Goal: Communication & Community: Answer question/provide support

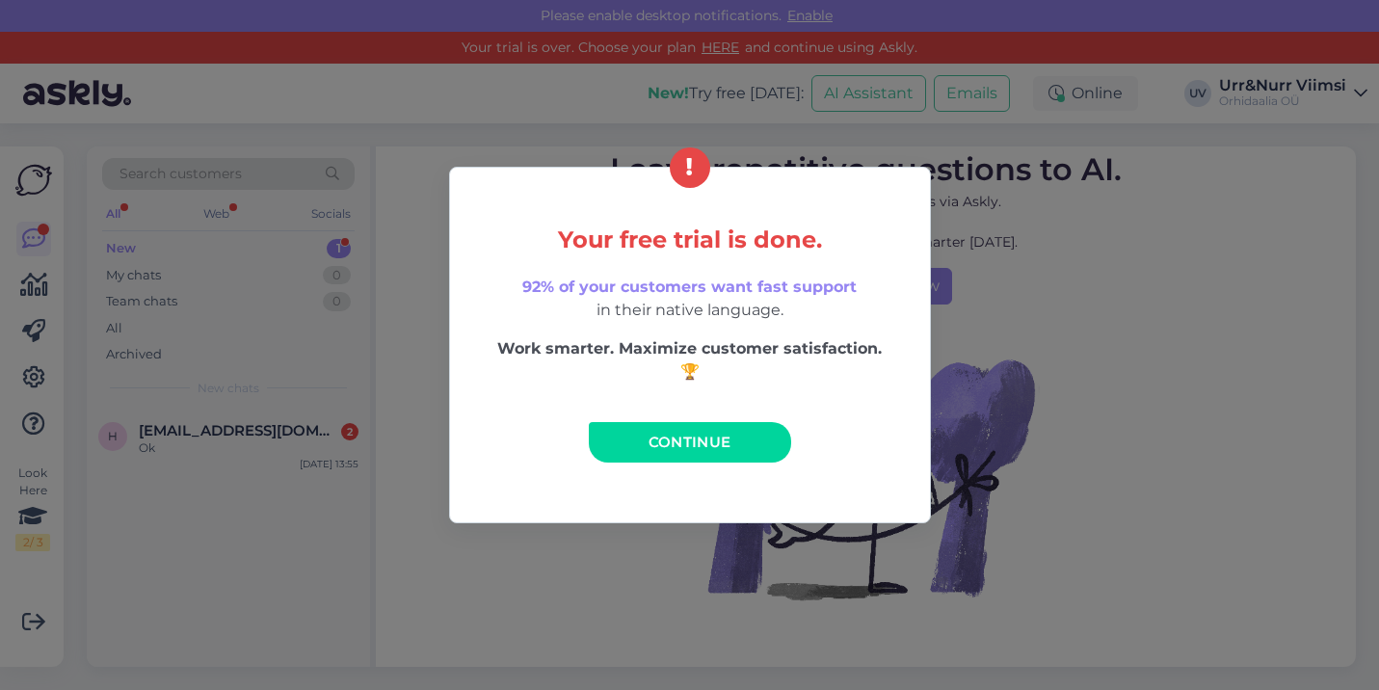
click at [707, 439] on span "Continue" at bounding box center [690, 442] width 83 height 18
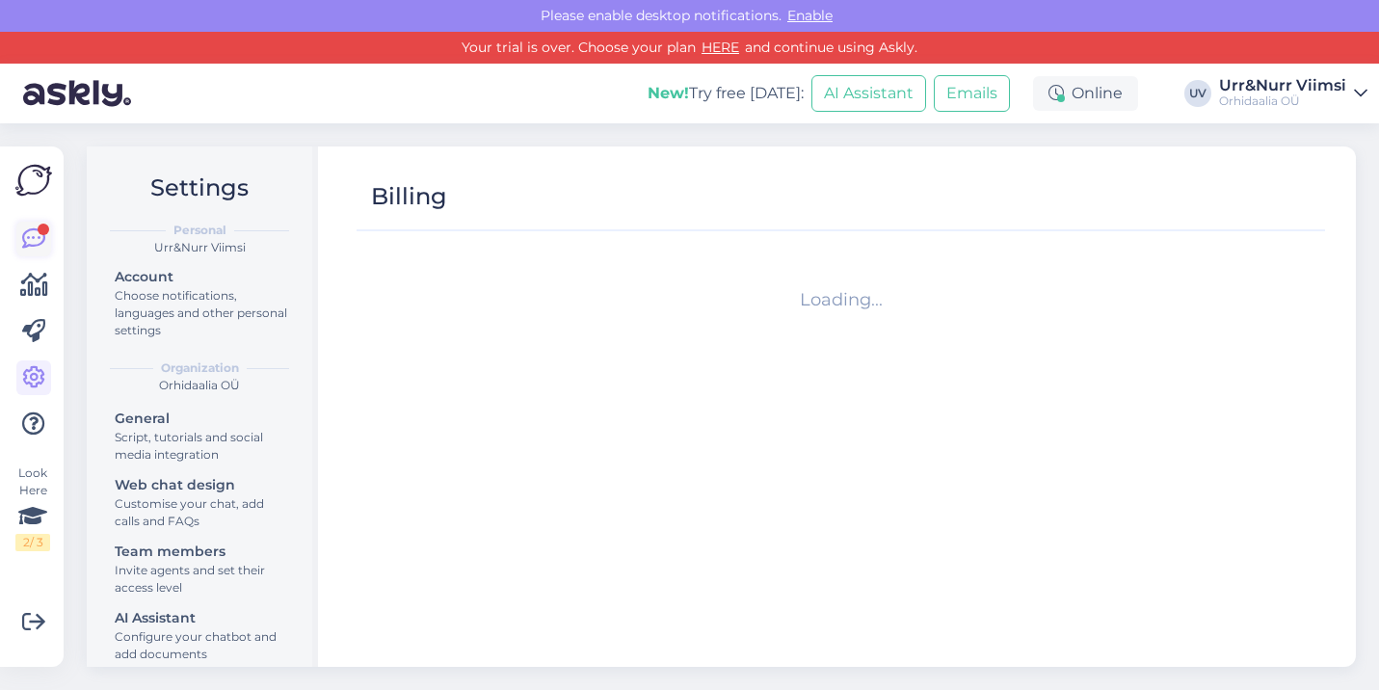
click at [39, 229] on div at bounding box center [44, 230] width 12 height 12
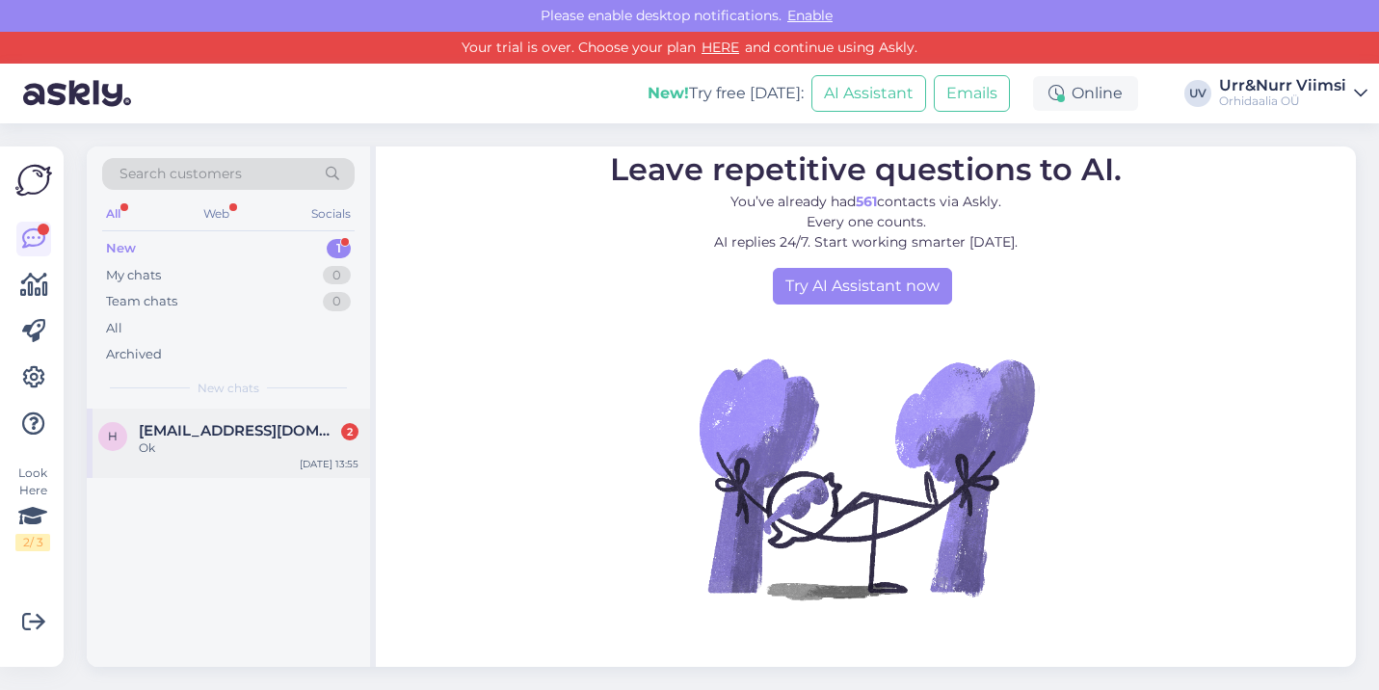
click at [237, 426] on span "[EMAIL_ADDRESS][DOMAIN_NAME]" at bounding box center [239, 430] width 200 height 17
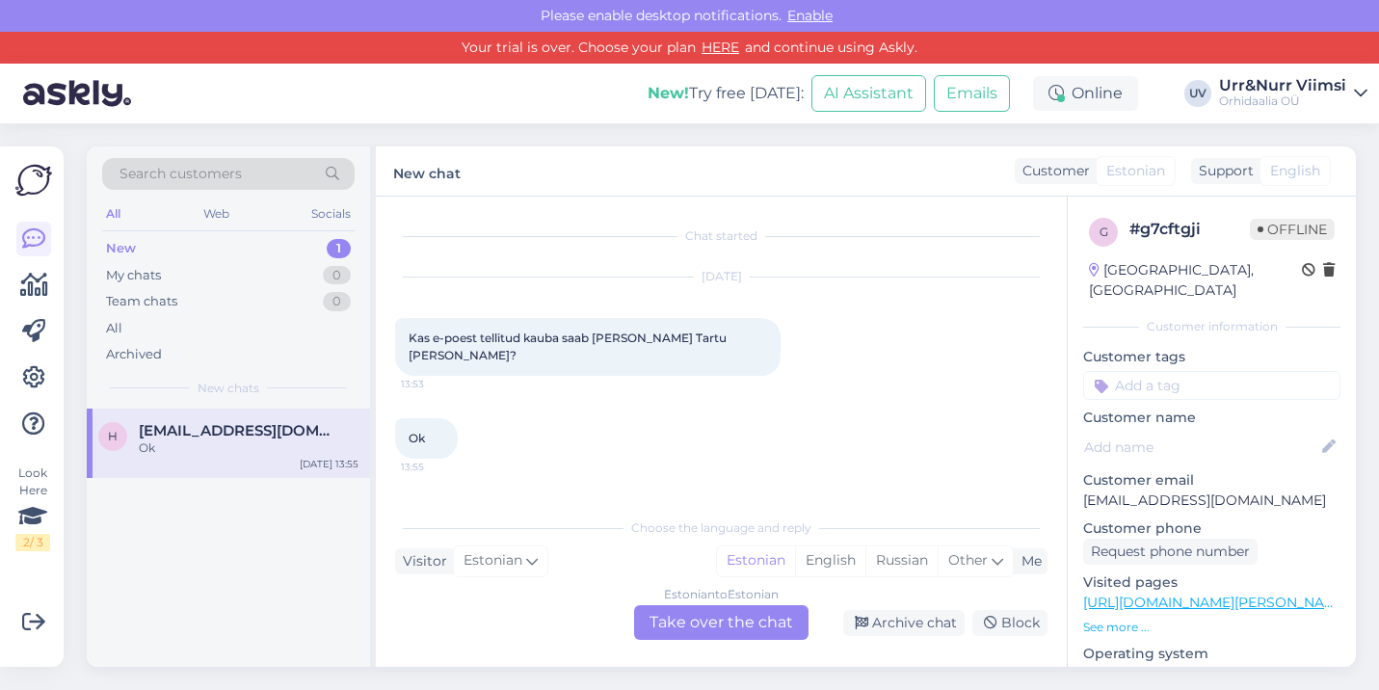
click at [726, 618] on div "Estonian to Estonian Take over the chat" at bounding box center [721, 622] width 174 height 35
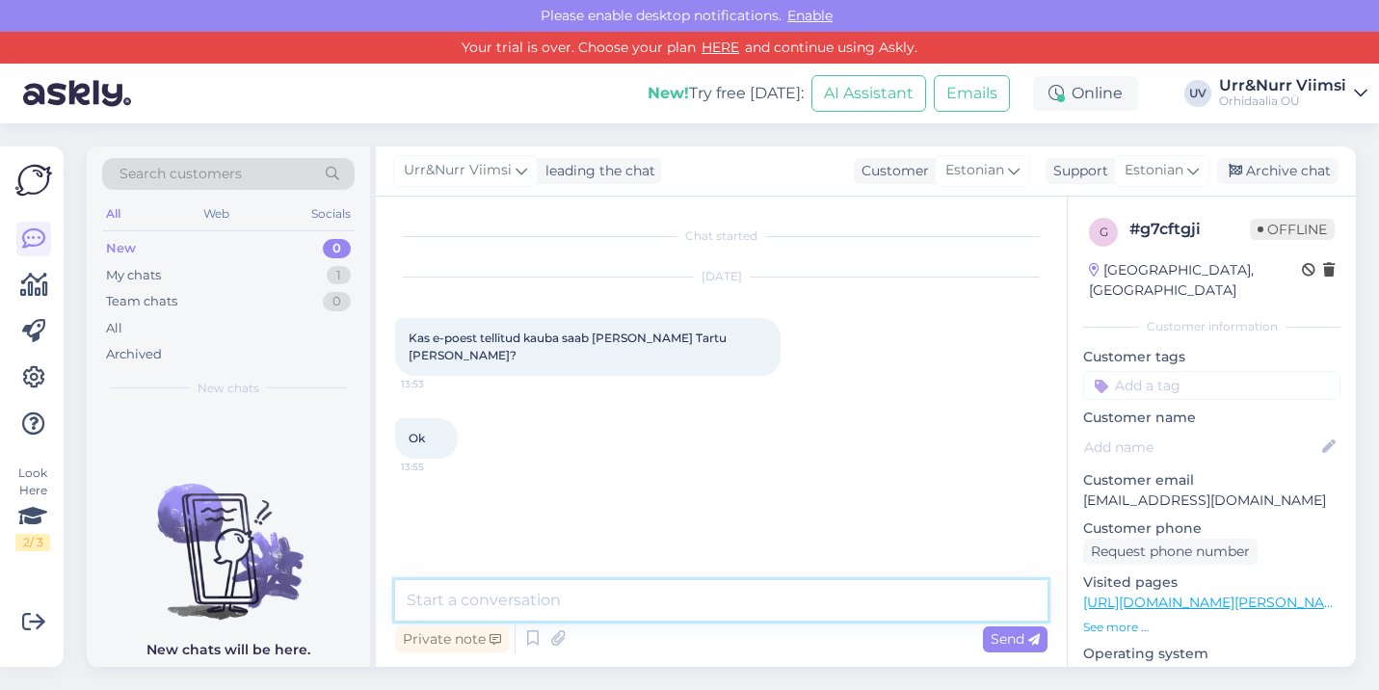
click at [580, 603] on textarea at bounding box center [721, 600] width 652 height 40
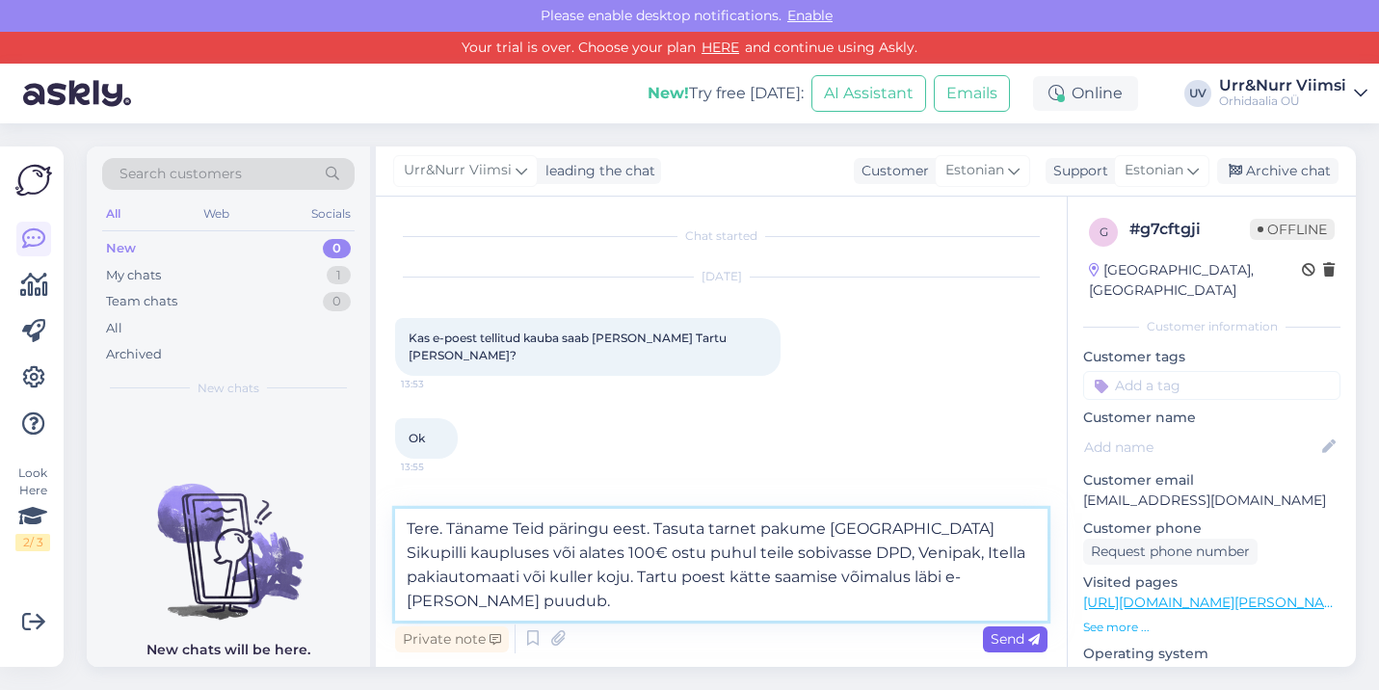
type textarea "Tere. Täname Teid päringu eest. Tasuta tarnet pakume [GEOGRAPHIC_DATA] Sikupill…"
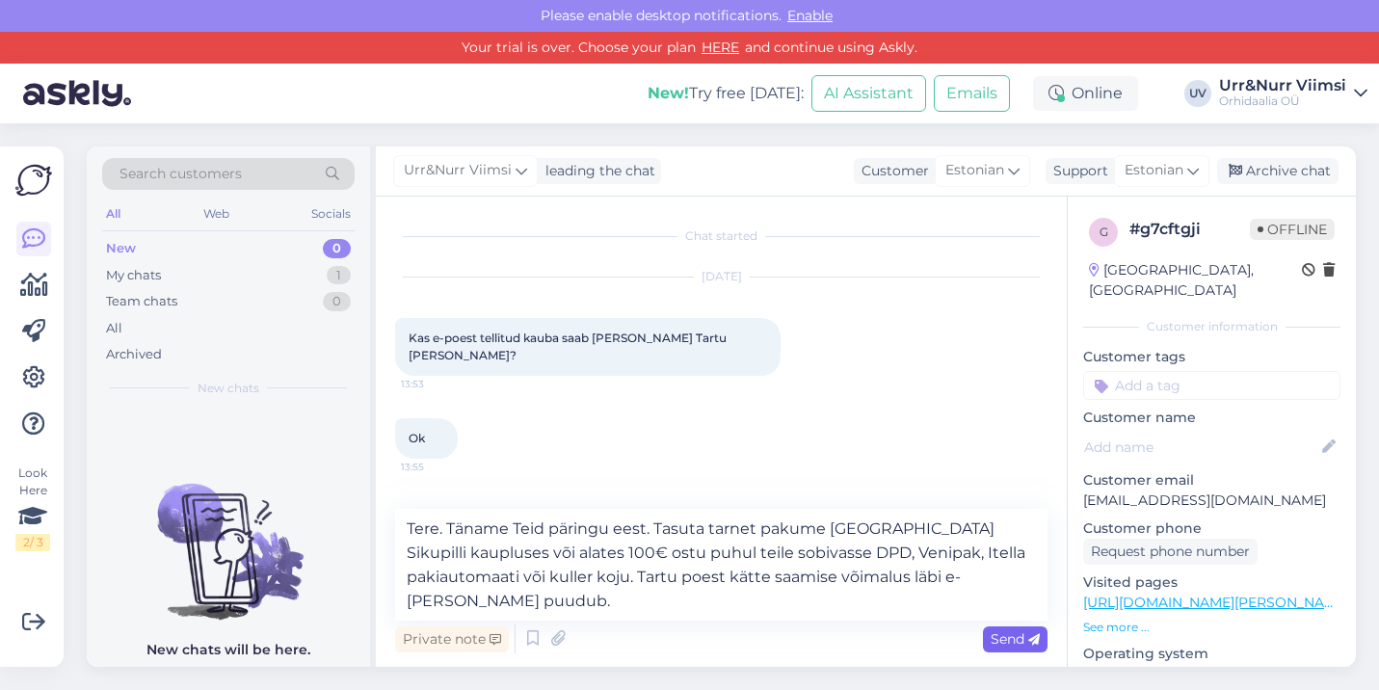
click at [1017, 641] on span "Send" at bounding box center [1015, 638] width 49 height 17
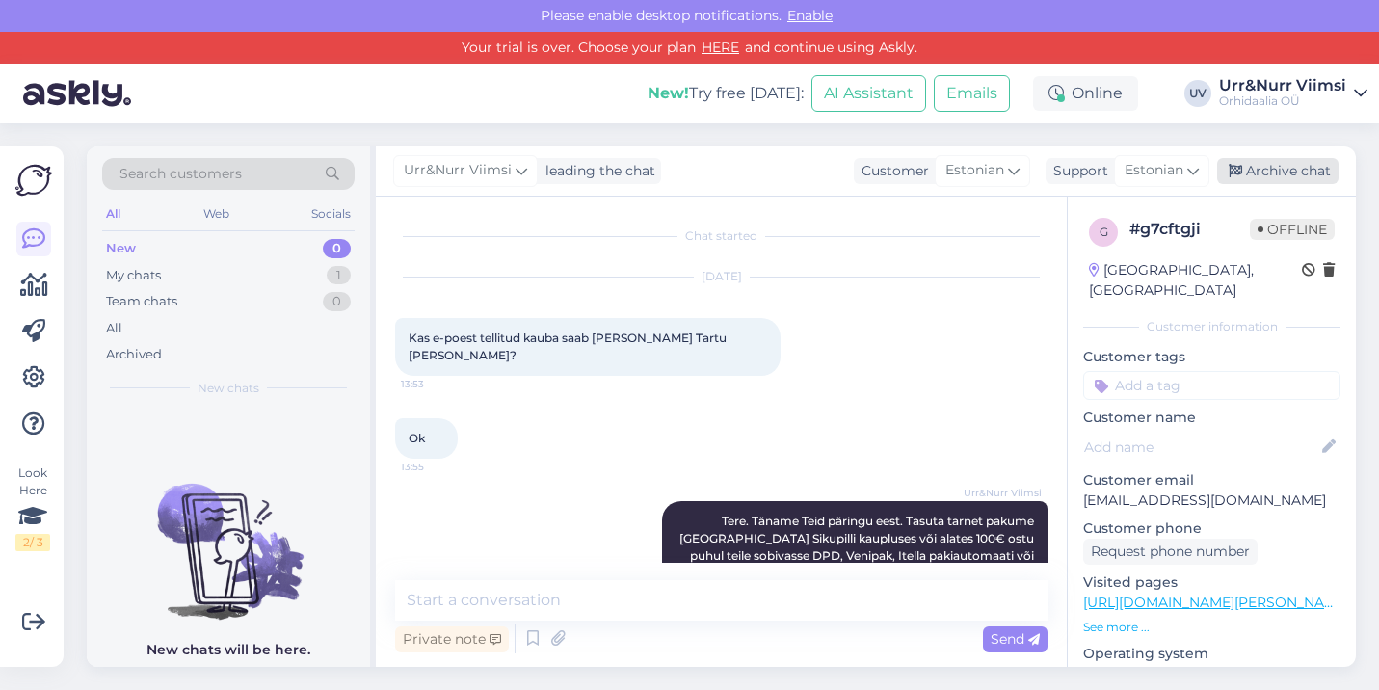
click at [1283, 166] on div "Archive chat" at bounding box center [1277, 171] width 121 height 26
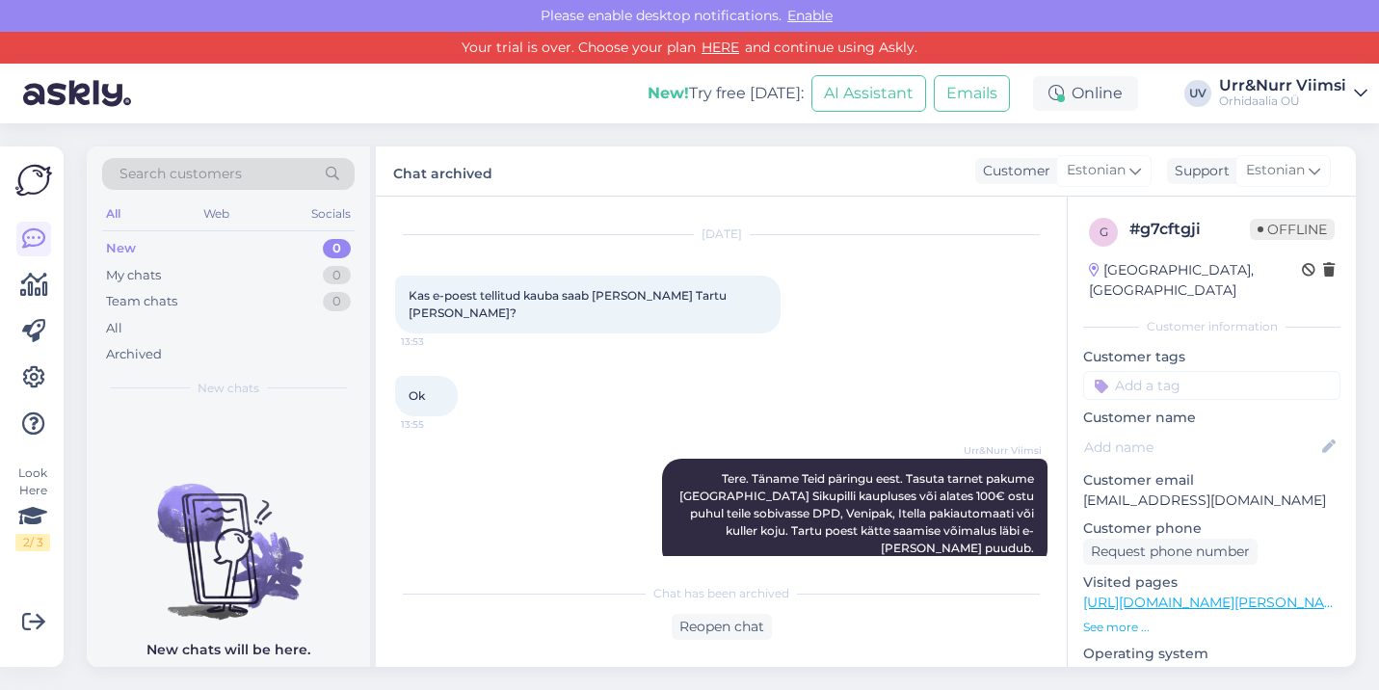
scroll to position [41, 0]
